Goal: Task Accomplishment & Management: Manage account settings

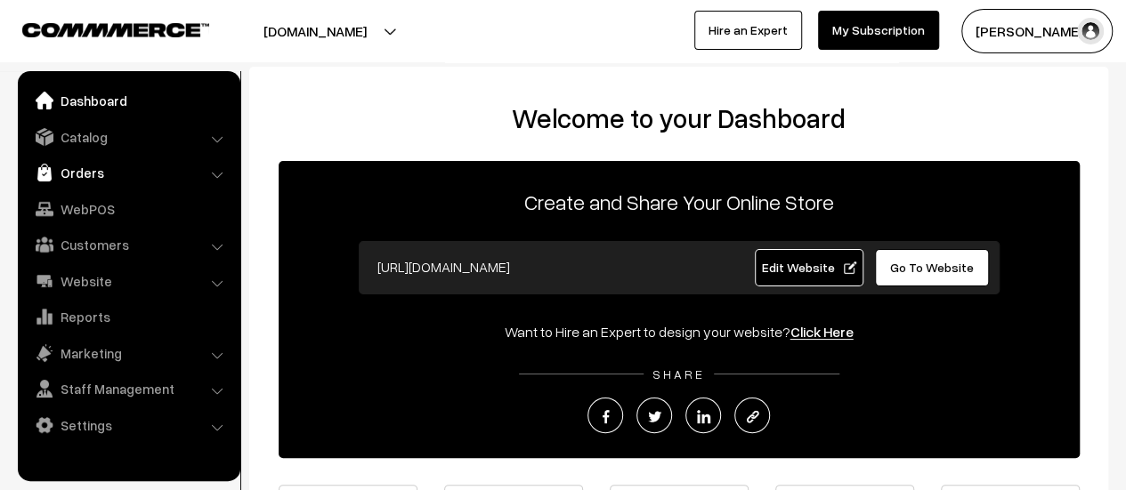
click at [82, 172] on link "Orders" at bounding box center [128, 173] width 212 height 32
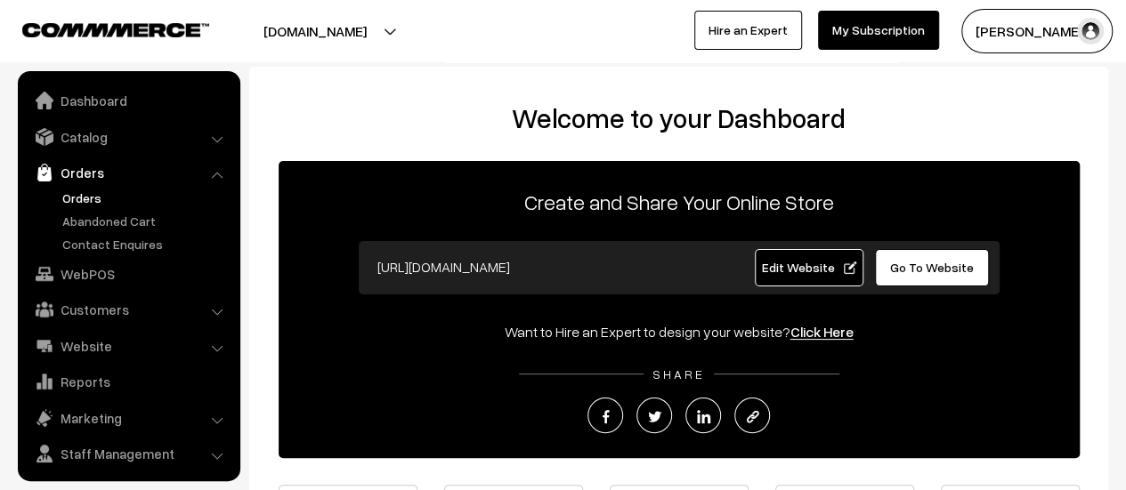
click at [77, 197] on link "Orders" at bounding box center [146, 198] width 176 height 19
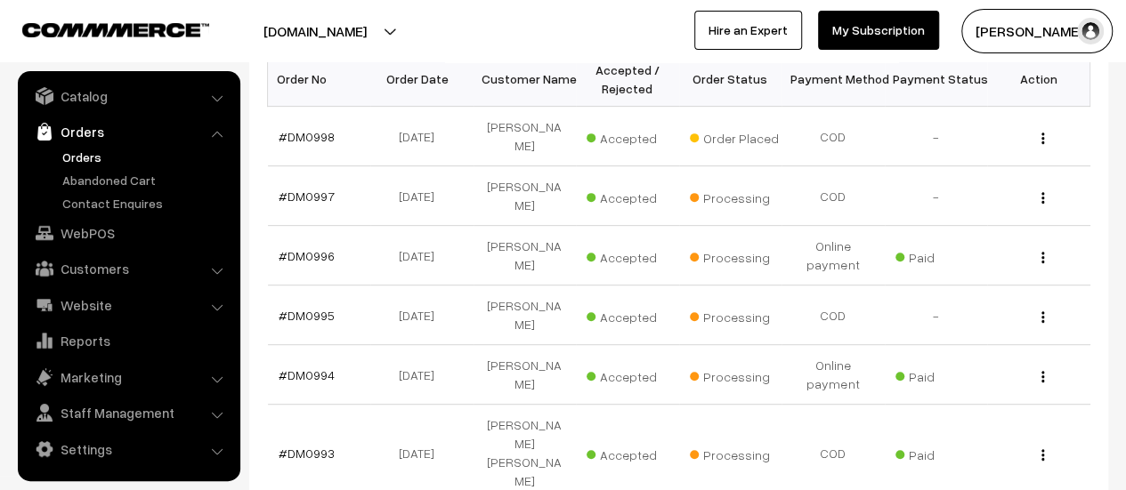
scroll to position [316, 0]
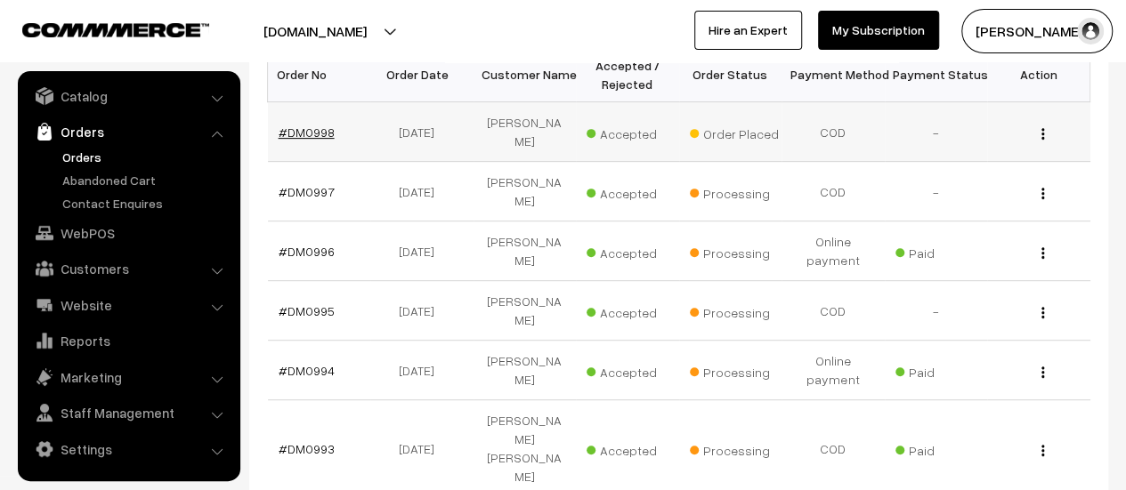
click at [302, 125] on link "#DM0998" at bounding box center [307, 132] width 56 height 15
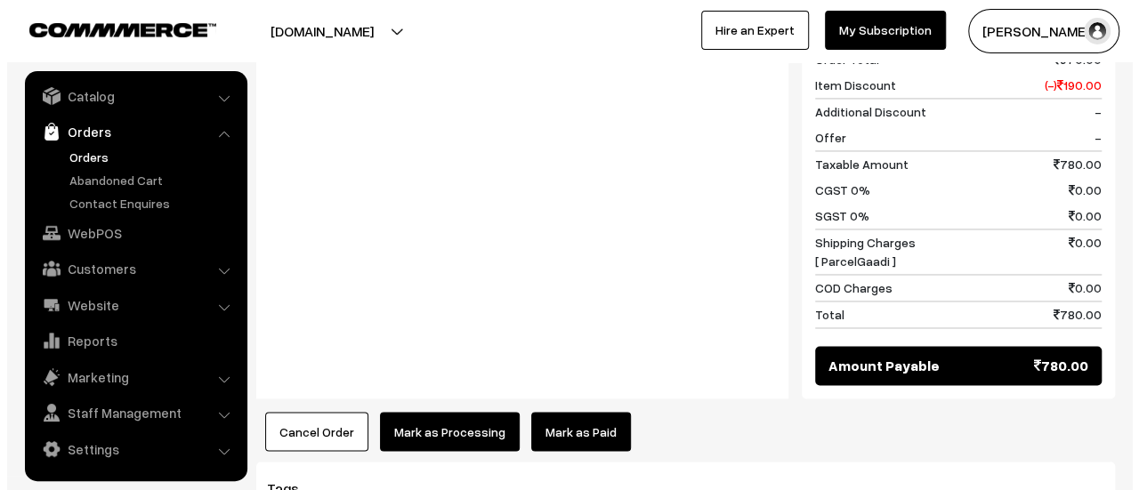
scroll to position [1447, 0]
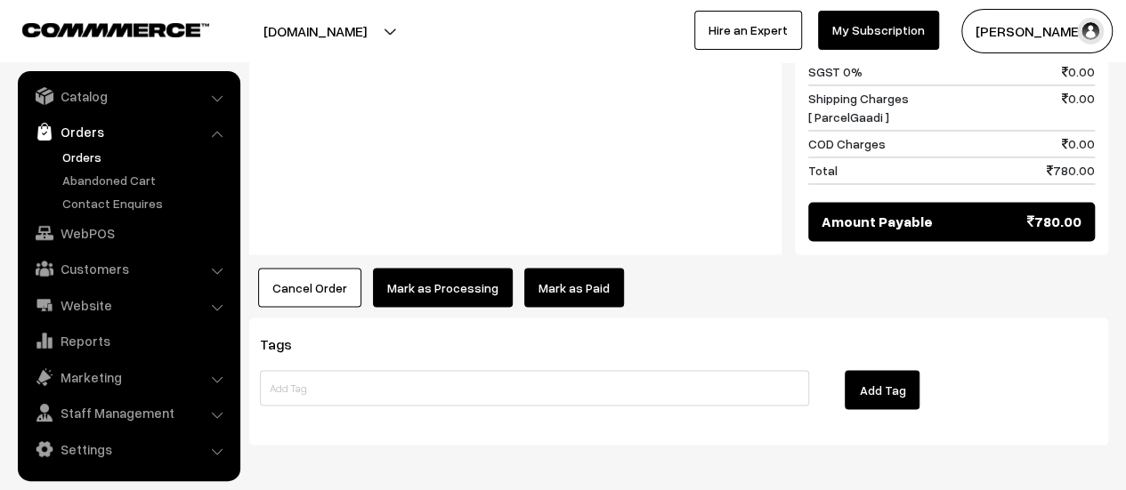
click at [427, 268] on button "Mark as Processing" at bounding box center [443, 287] width 140 height 39
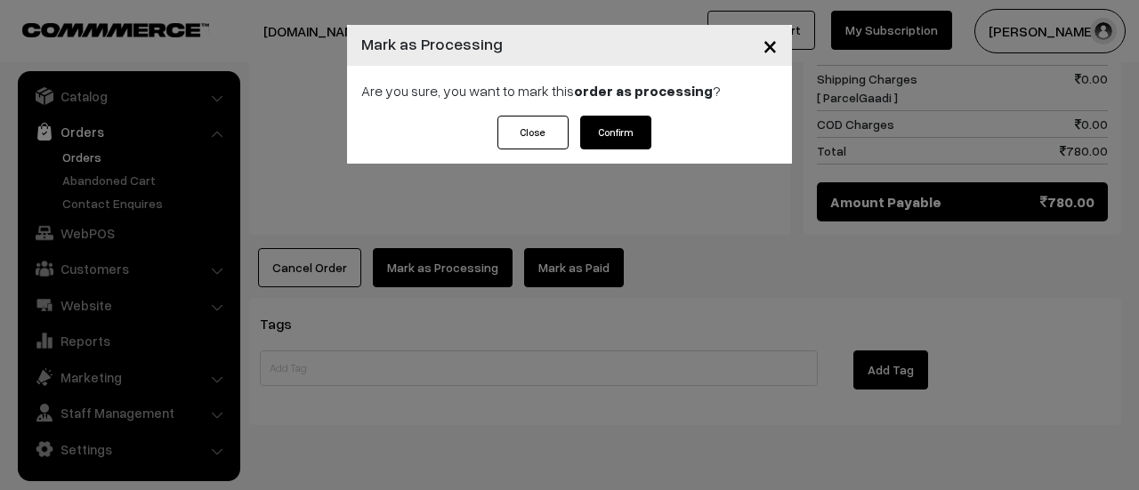
click at [614, 134] on button "Confirm" at bounding box center [615, 133] width 71 height 34
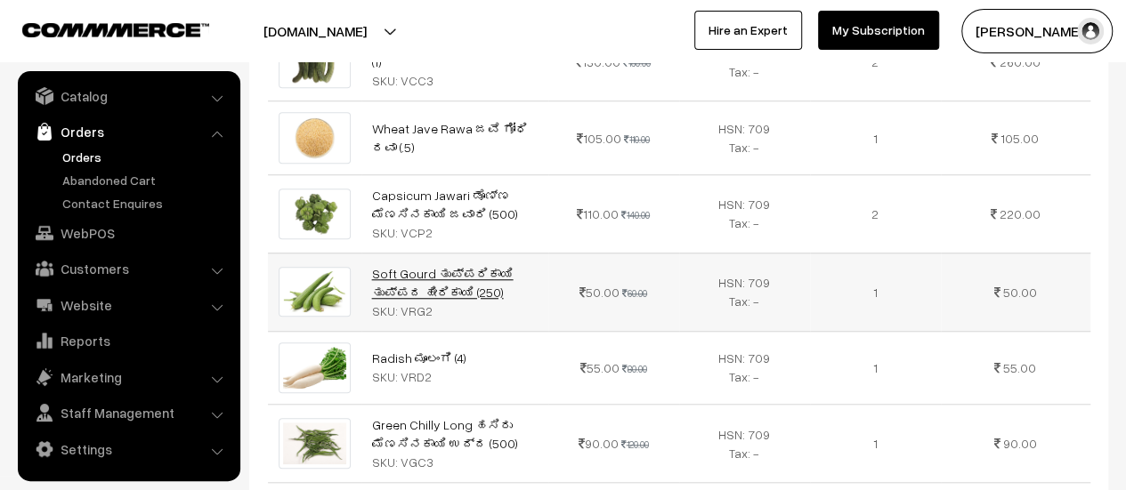
scroll to position [636, 0]
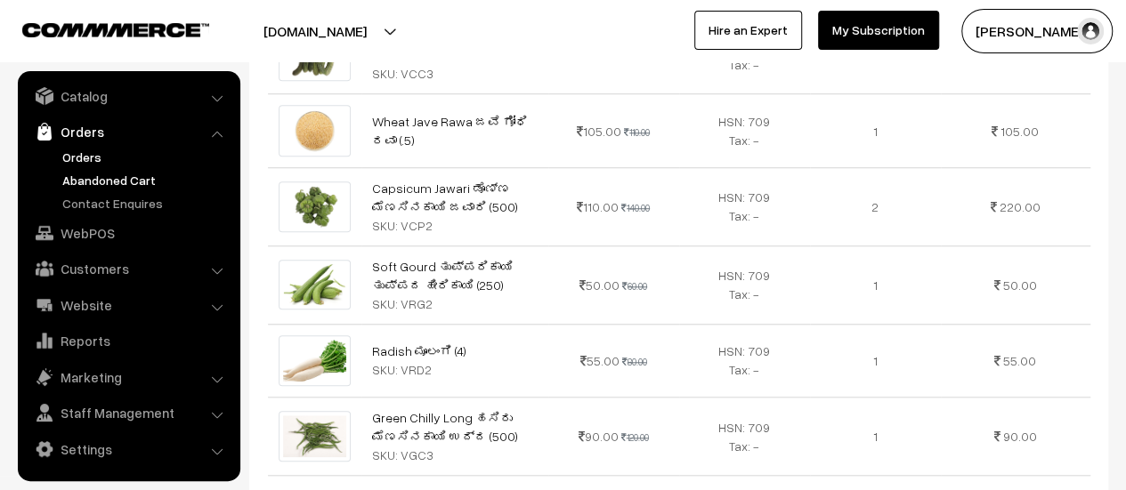
click at [111, 181] on link "Abandoned Cart" at bounding box center [146, 180] width 176 height 19
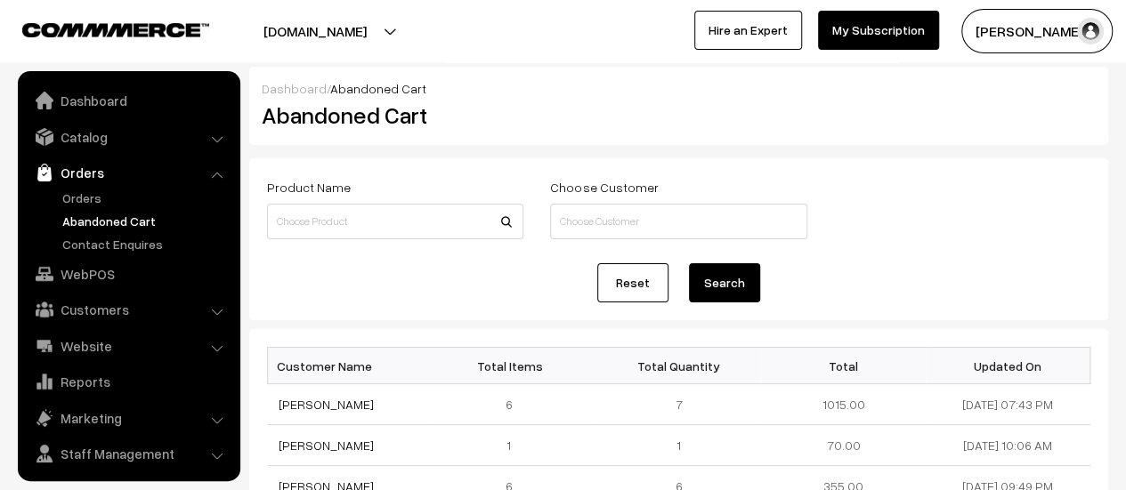
scroll to position [41, 0]
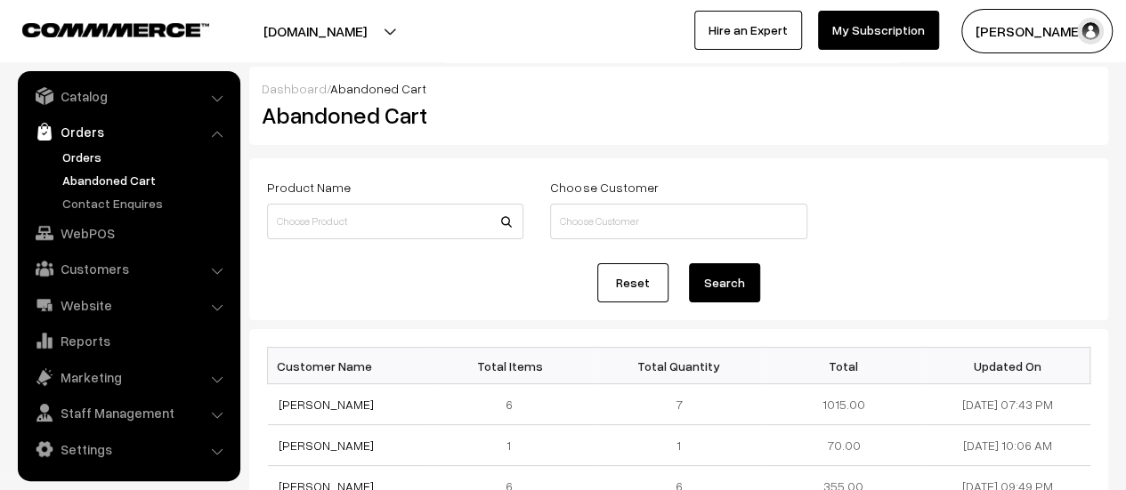
click at [83, 156] on link "Orders" at bounding box center [146, 157] width 176 height 19
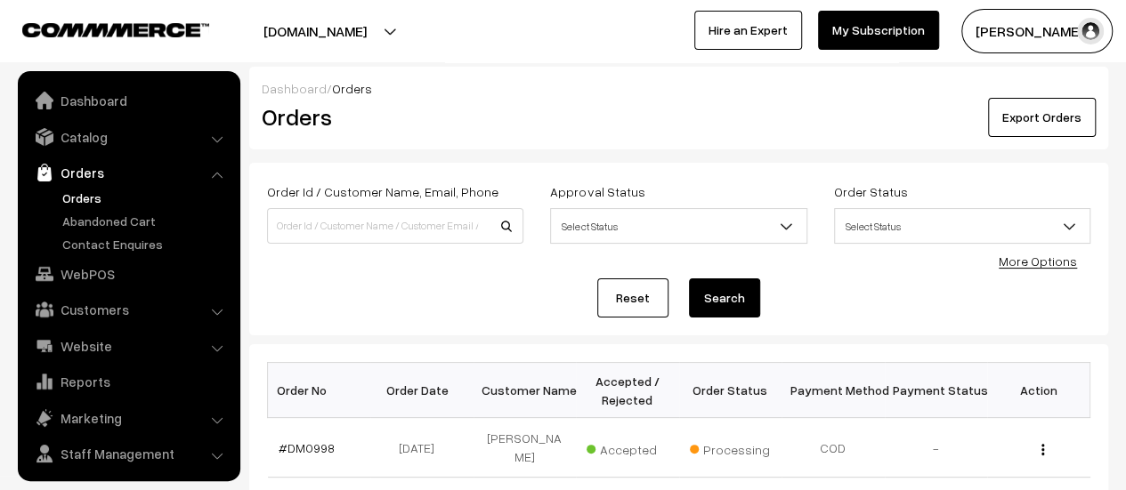
scroll to position [41, 0]
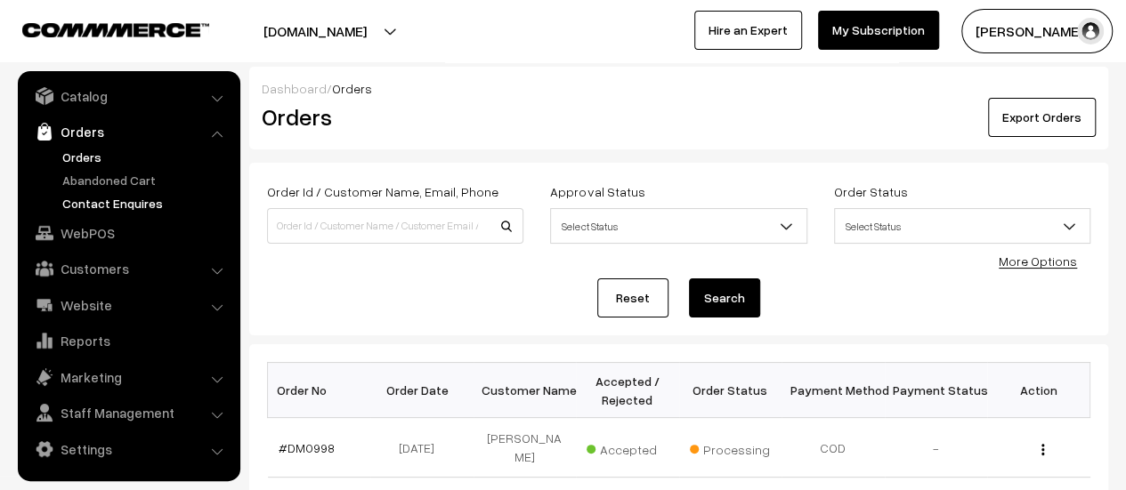
click at [89, 200] on link "Contact Enquires" at bounding box center [146, 203] width 176 height 19
